Goal: Task Accomplishment & Management: Manage account settings

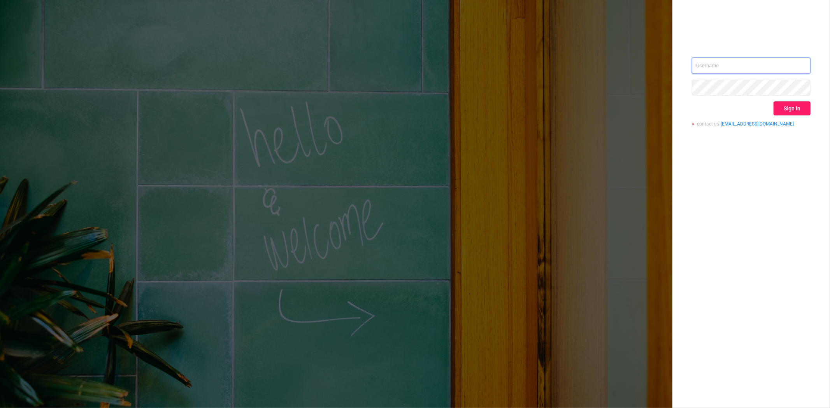
type input "steve@protected.media"
click at [787, 108] on button "Sign in" at bounding box center [791, 109] width 37 height 14
